Goal: Information Seeking & Learning: Learn about a topic

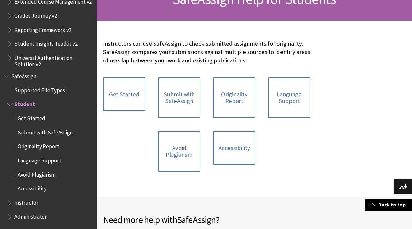
scroll to position [114, 0]
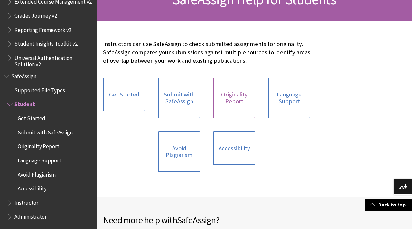
click at [233, 112] on link "Originality Report" at bounding box center [234, 98] width 42 height 41
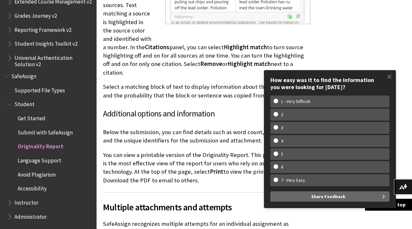
scroll to position [1840, 0]
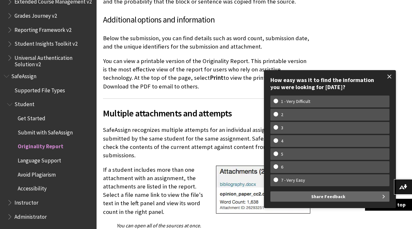
click at [392, 73] on span at bounding box center [390, 77] width 14 height 14
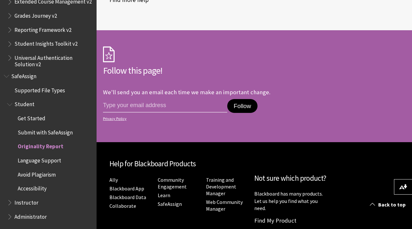
scroll to position [2446, 0]
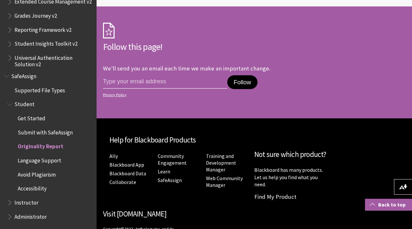
click at [385, 201] on link "Back to top" at bounding box center [388, 205] width 47 height 12
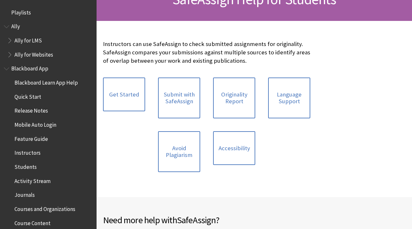
scroll to position [746, 0]
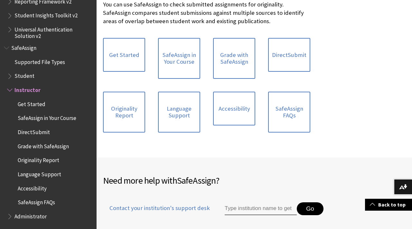
scroll to position [154, 0]
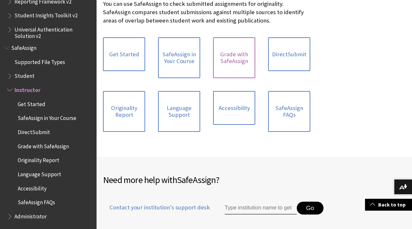
click at [239, 78] on link "Grade with SafeAssign" at bounding box center [234, 57] width 42 height 41
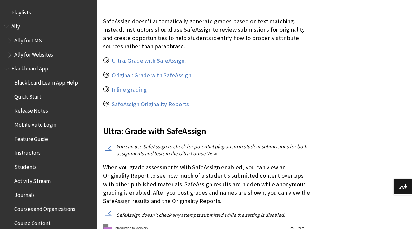
scroll to position [775, 0]
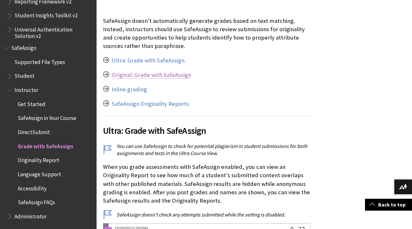
click at [177, 79] on link "Original: Grade with SafeAssign" at bounding box center [152, 75] width 80 height 8
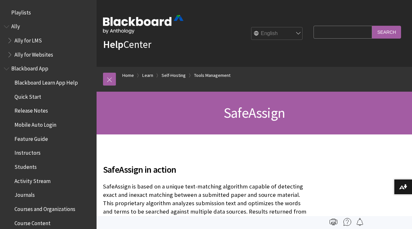
scroll to position [1463, 0]
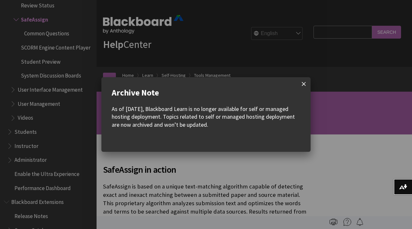
click at [302, 85] on span at bounding box center [304, 84] width 14 height 14
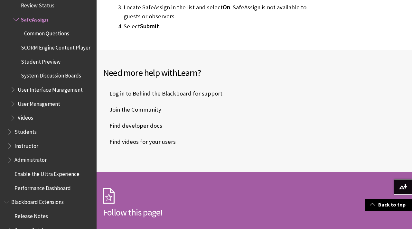
scroll to position [1784, 0]
